Goal: Information Seeking & Learning: Learn about a topic

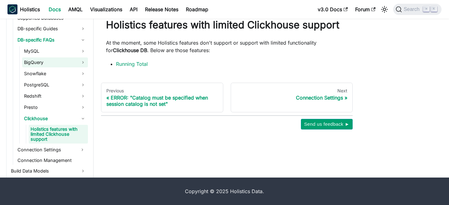
scroll to position [126, 0]
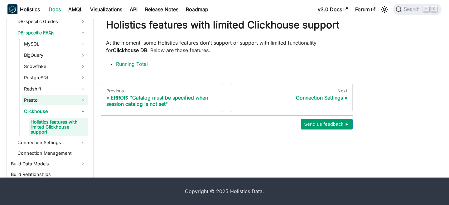
click at [70, 97] on link "Presto" at bounding box center [55, 100] width 66 height 10
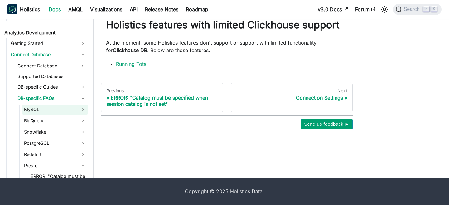
scroll to position [59, 0]
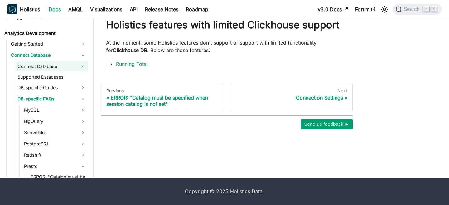
click at [51, 67] on link "Connect Database" at bounding box center [46, 66] width 61 height 10
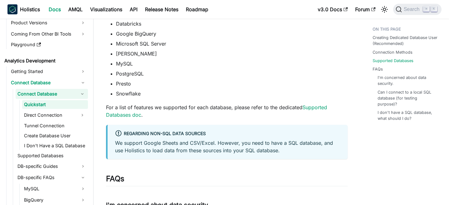
scroll to position [253, 0]
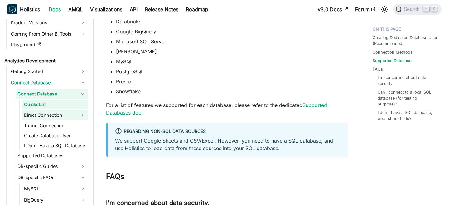
click at [50, 115] on link "Direct Connection" at bounding box center [49, 115] width 55 height 10
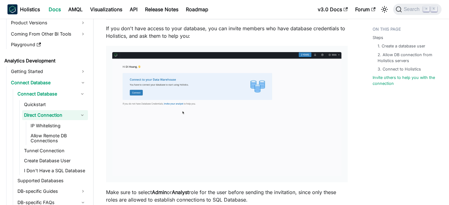
scroll to position [740, 0]
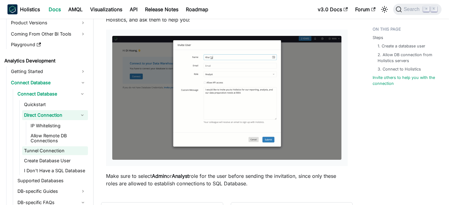
click at [57, 152] on link "Tunnel Connection" at bounding box center [55, 150] width 66 height 9
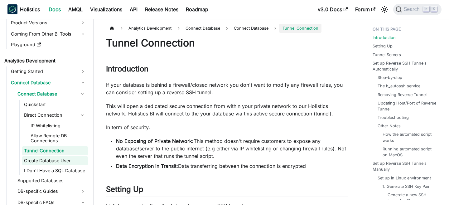
click at [58, 163] on link "Create Database User" at bounding box center [55, 160] width 66 height 9
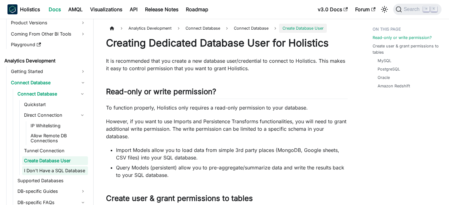
click at [58, 169] on link "I Don't Have a SQL Database" at bounding box center [55, 170] width 66 height 9
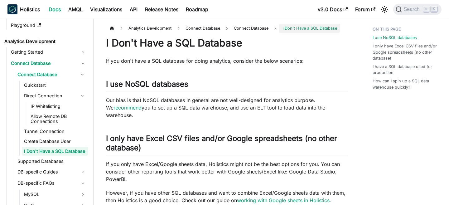
scroll to position [54, 0]
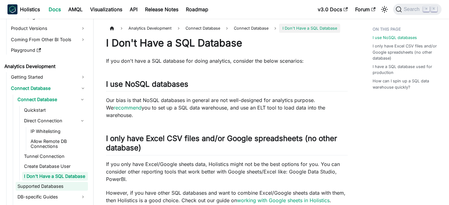
click at [52, 184] on link "Supported Databases" at bounding box center [52, 186] width 72 height 9
